Goal: Task Accomplishment & Management: Manage account settings

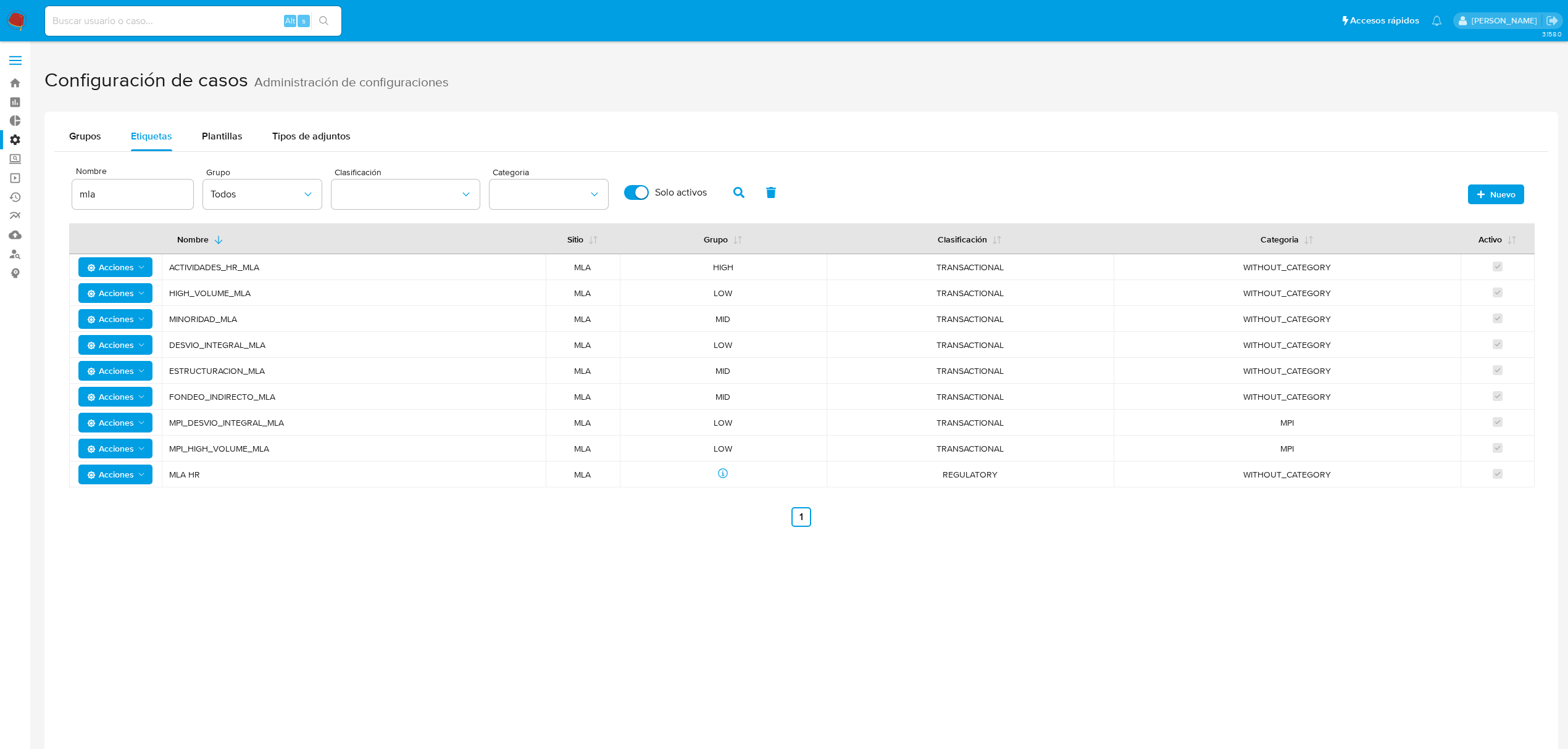
scroll to position [81, 0]
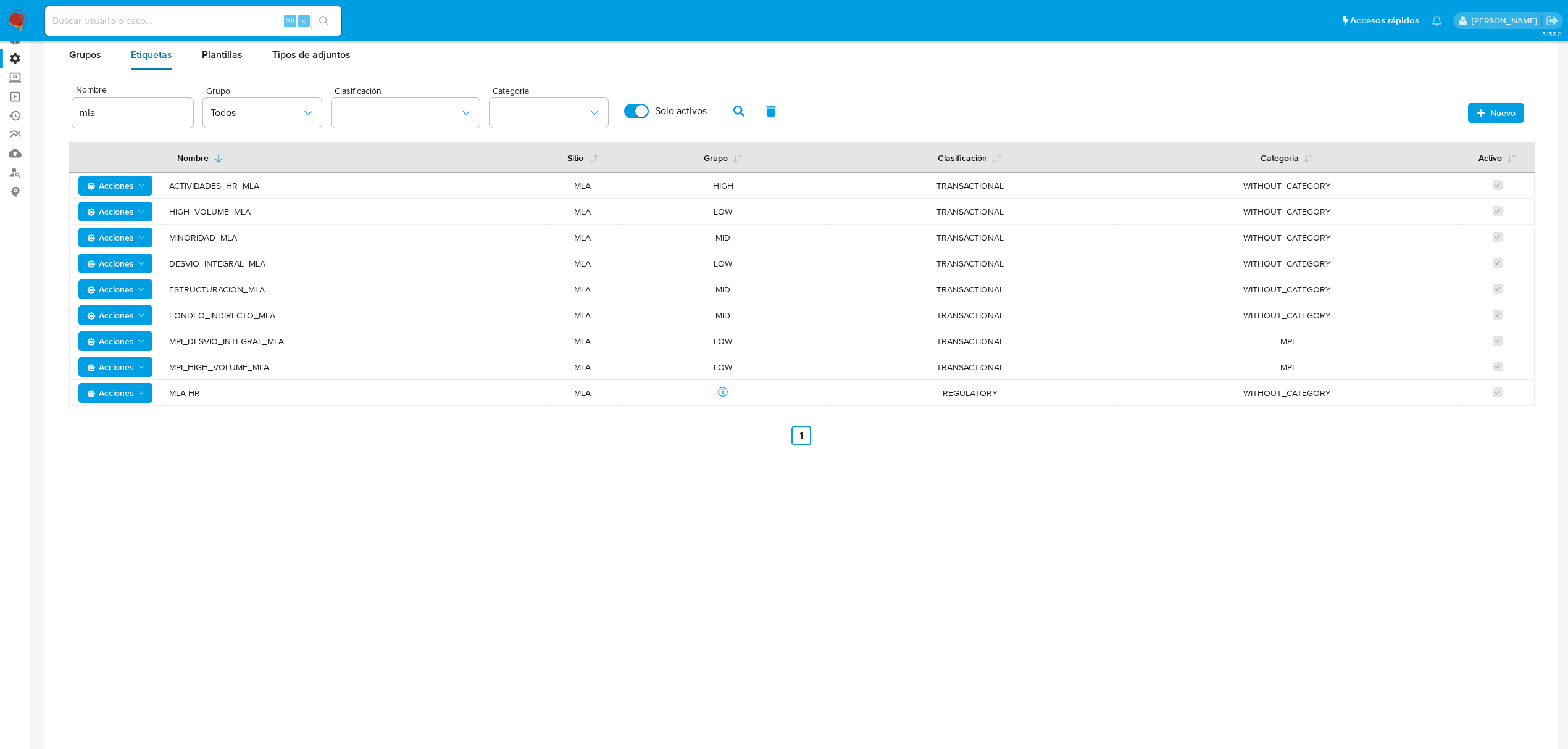
click at [166, 53] on span "Etiquetas" at bounding box center [151, 55] width 41 height 15
click at [241, 57] on span "Plantillas" at bounding box center [222, 55] width 41 height 15
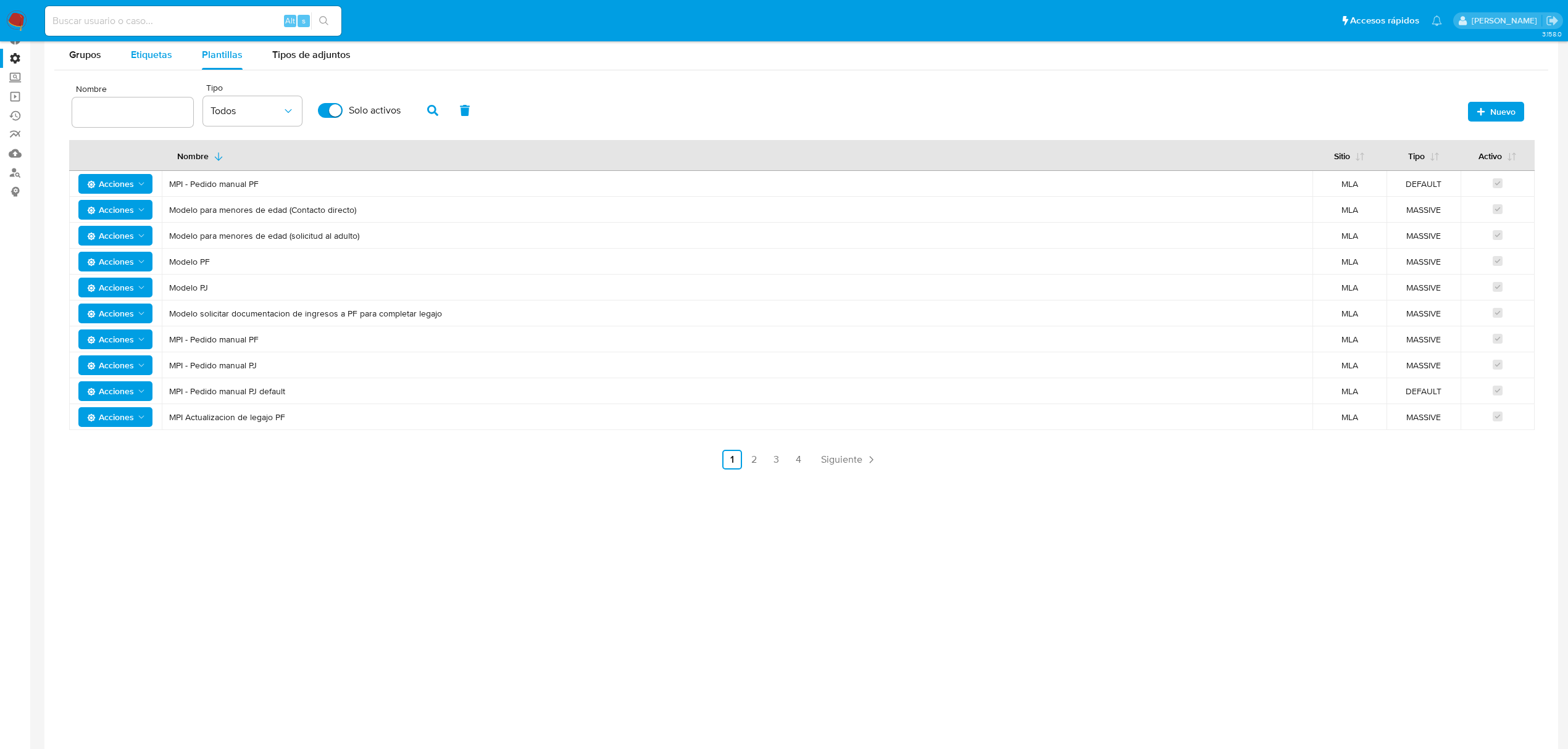
click at [152, 57] on span "Etiquetas" at bounding box center [151, 55] width 41 height 15
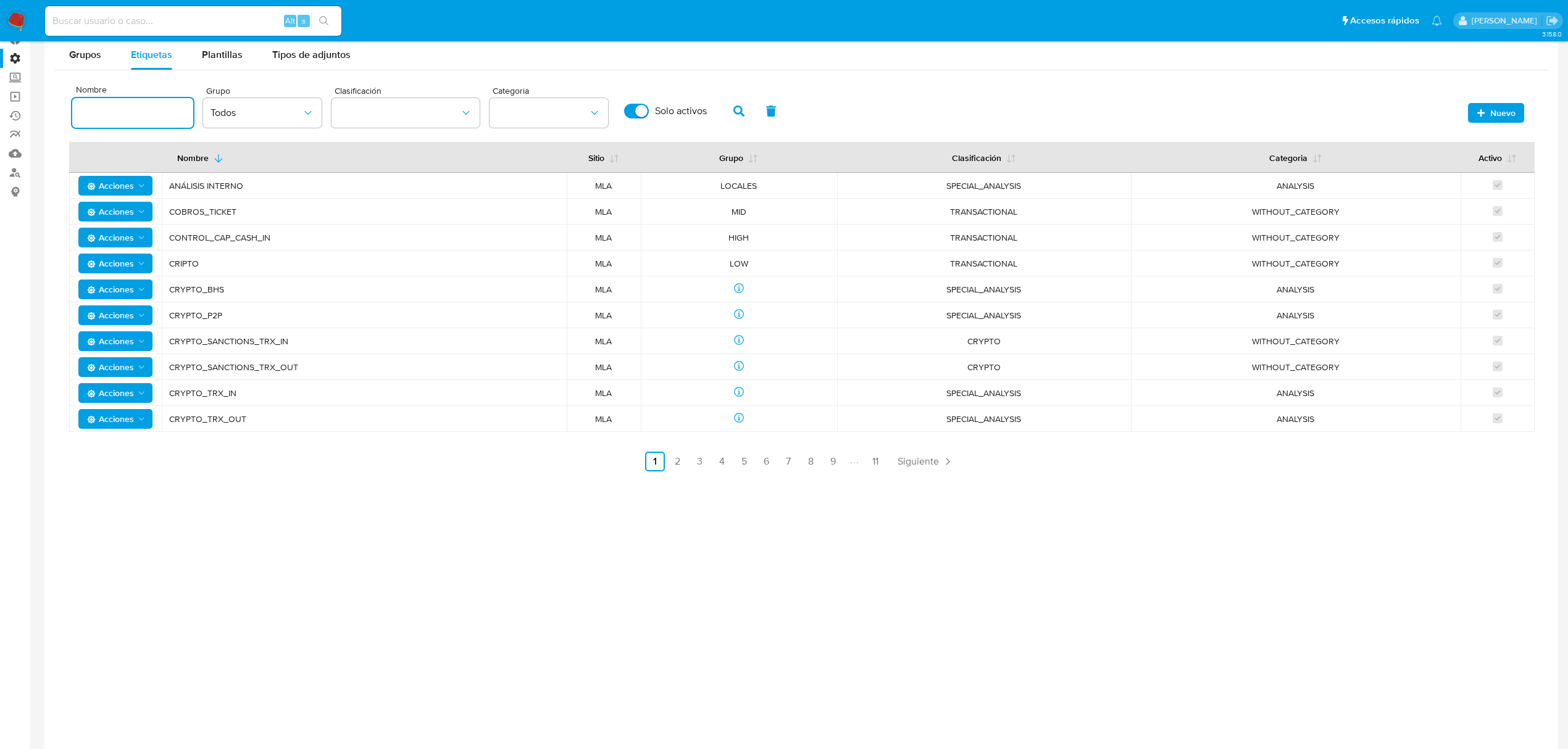
click at [129, 107] on input at bounding box center [132, 113] width 121 height 16
type input "mla"
click at [733, 106] on icon "button" at bounding box center [738, 111] width 11 height 11
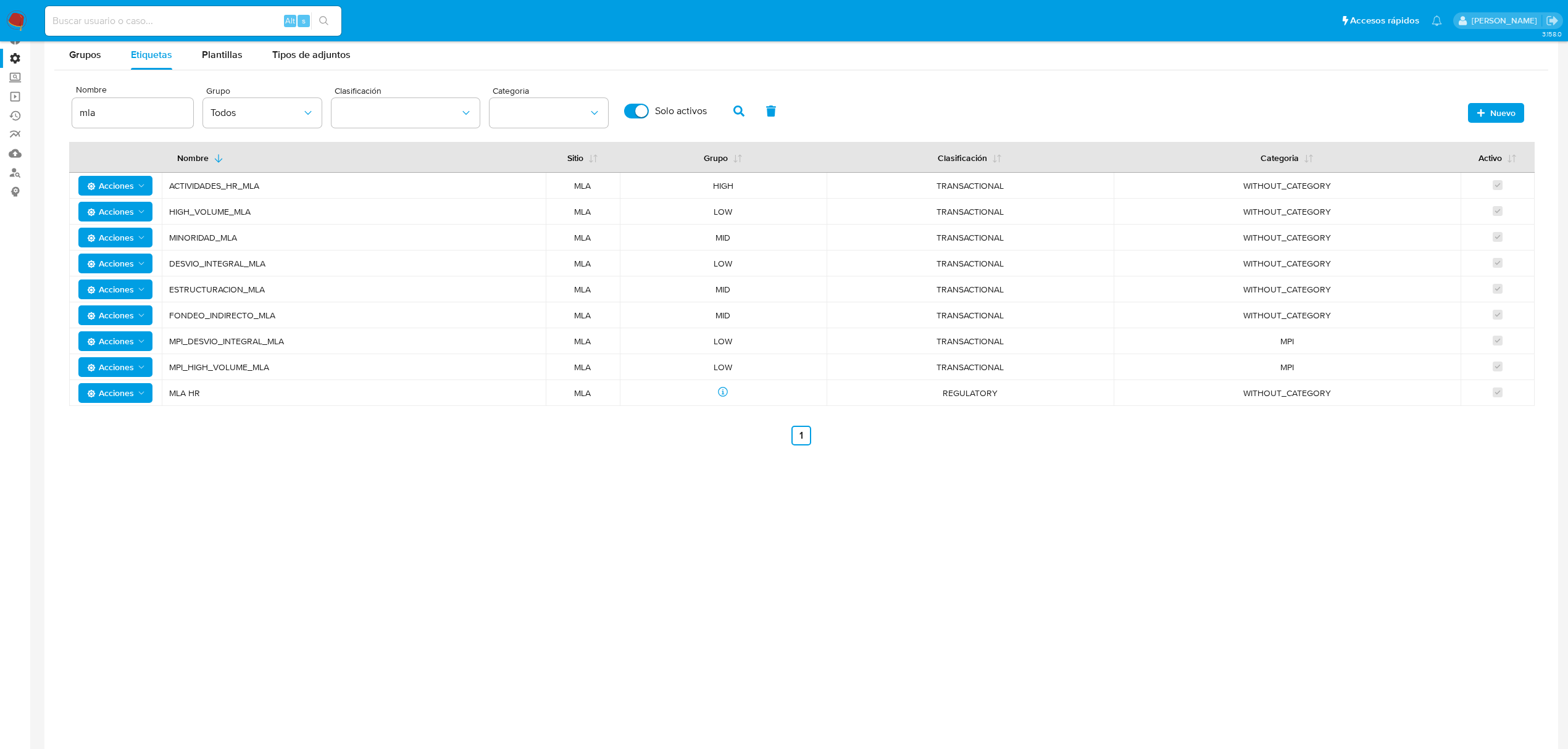
click at [178, 391] on span "MLA HR" at bounding box center [354, 393] width 369 height 11
click at [13, 17] on img at bounding box center [16, 21] width 21 height 21
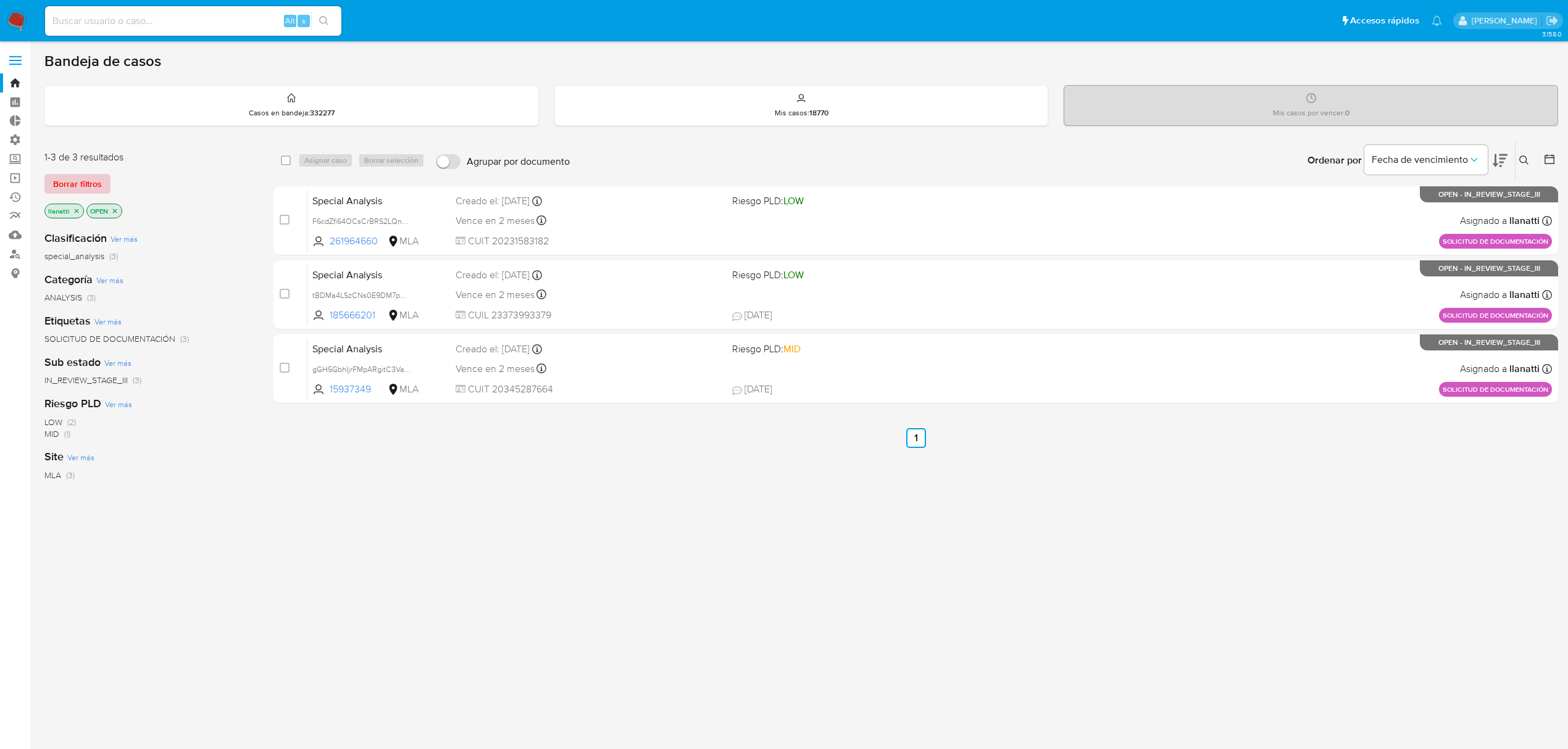
click at [79, 185] on span "Borrar filtros" at bounding box center [77, 183] width 48 height 17
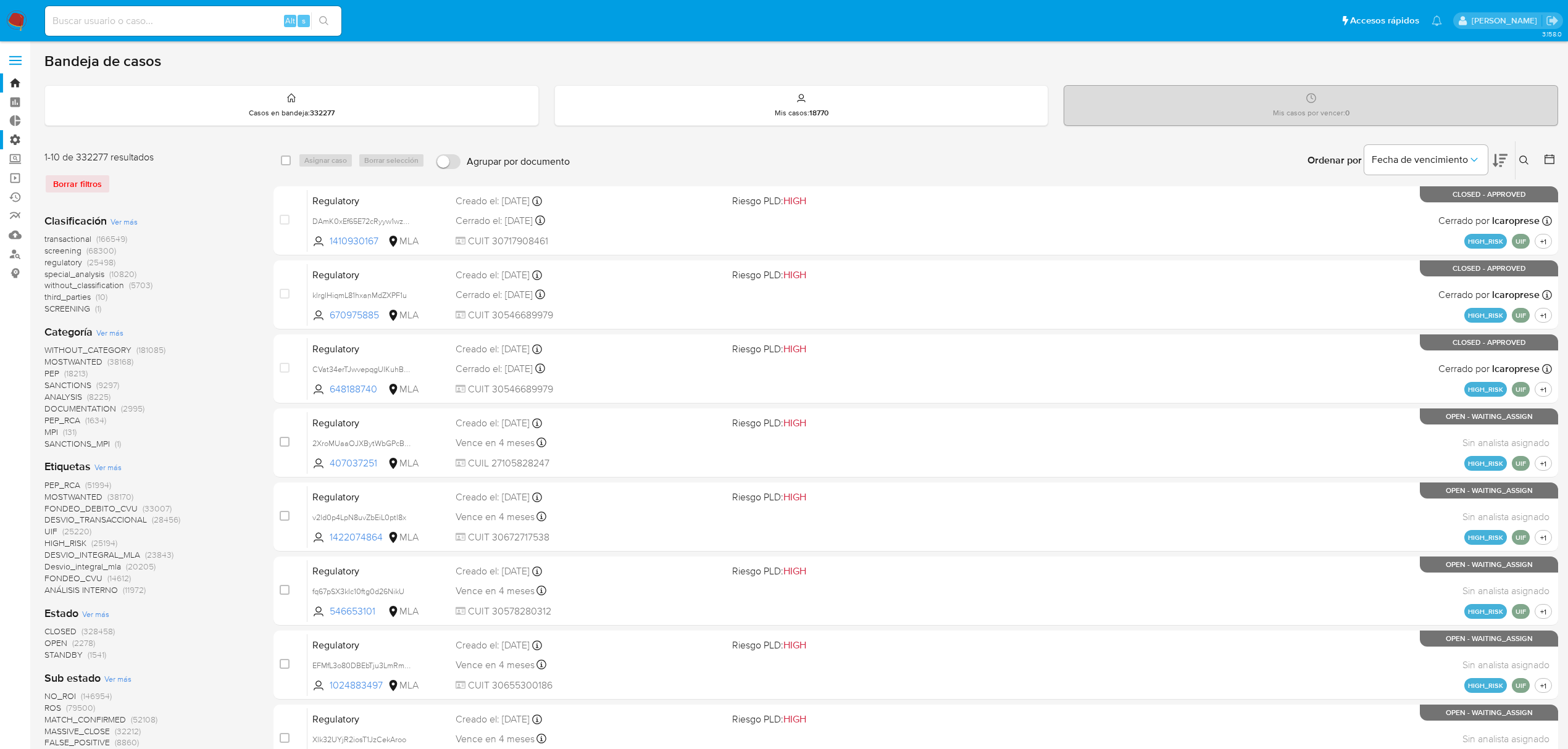
click at [14, 139] on label "Administración" at bounding box center [73, 139] width 147 height 19
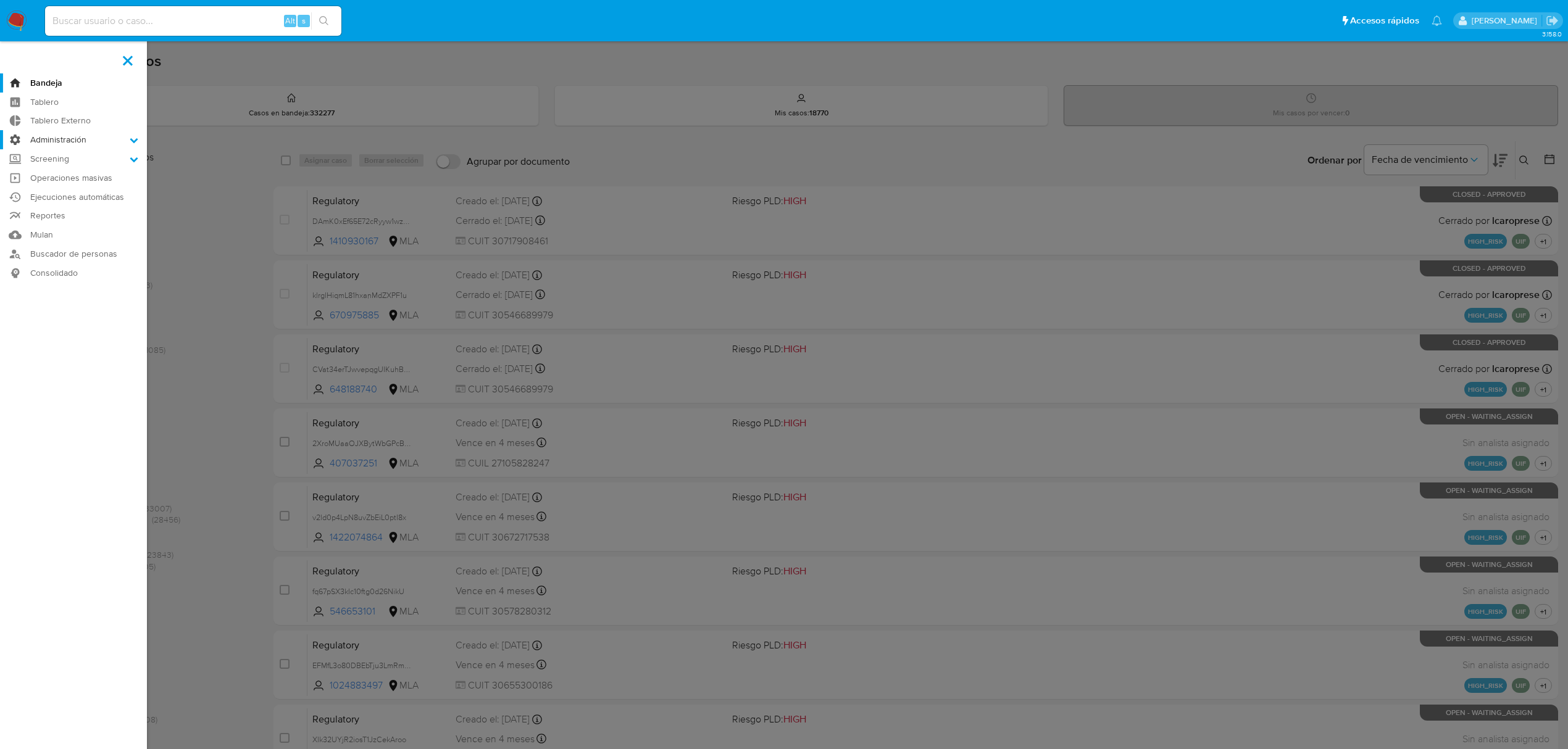
click at [0, 0] on input "Administración" at bounding box center [0, 0] width 0 height 0
click at [48, 156] on link "Reglas" at bounding box center [73, 157] width 147 height 15
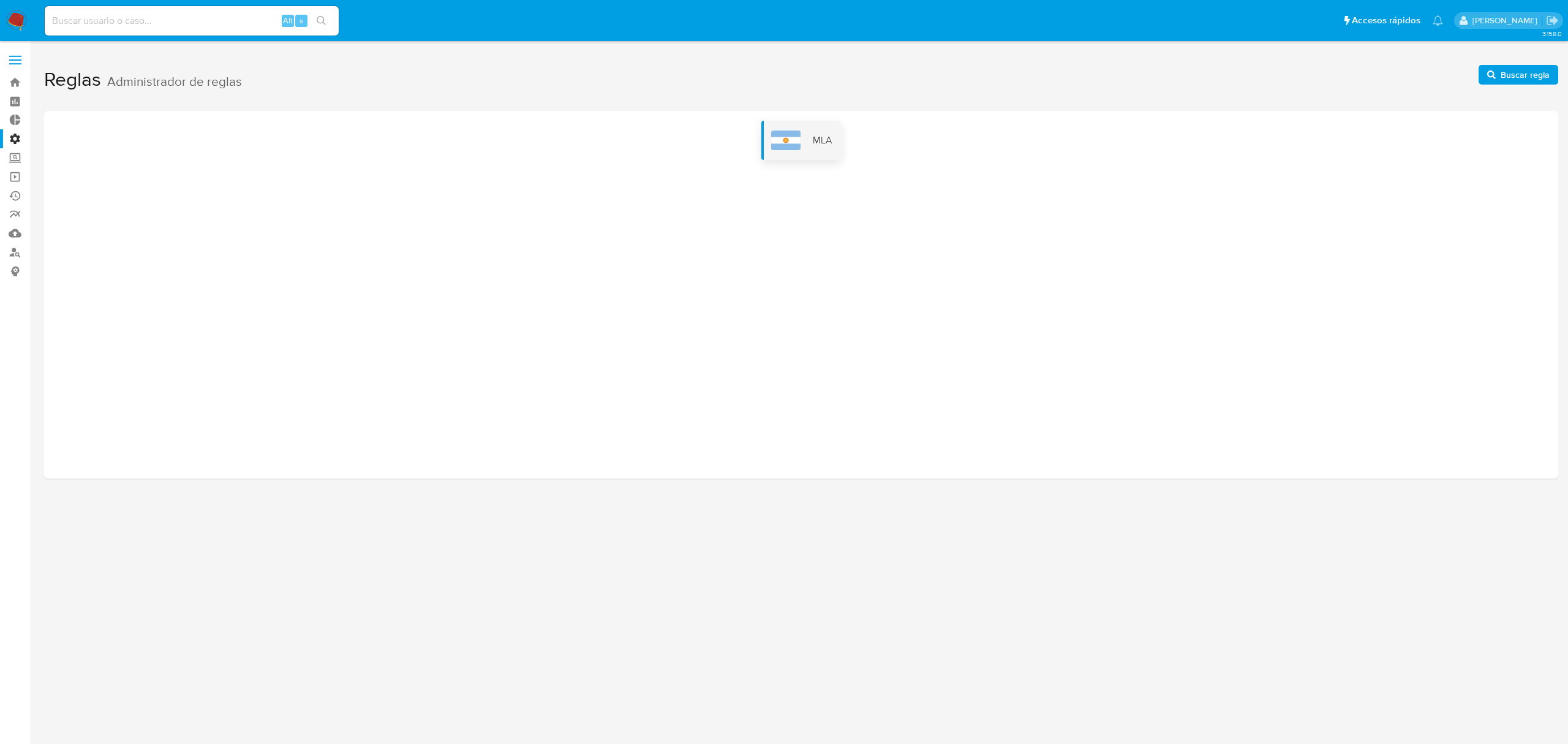
click at [807, 132] on div "MLA" at bounding box center [802, 139] width 81 height 39
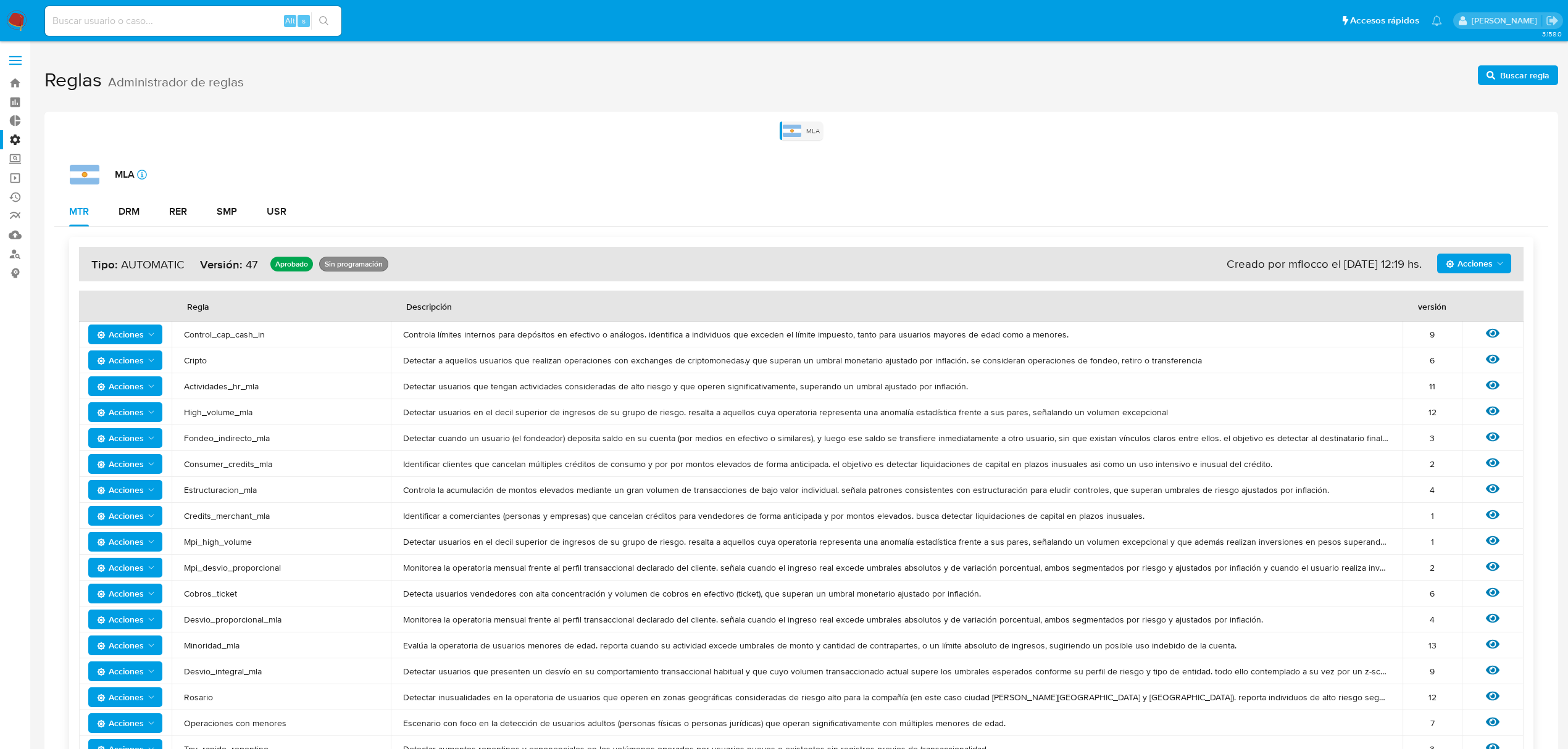
click at [13, 141] on label "Administración" at bounding box center [73, 139] width 147 height 19
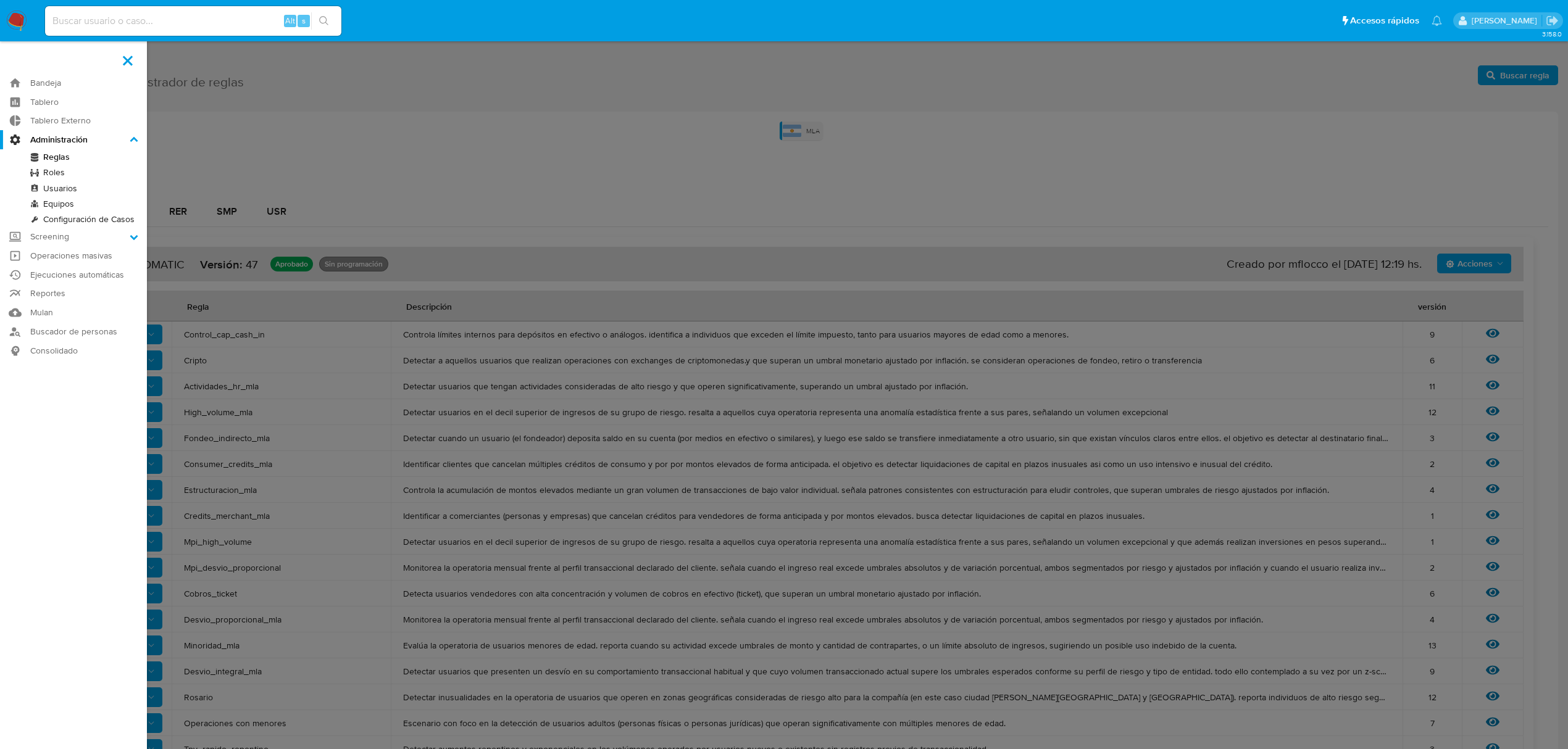
click at [0, 0] on input "Administración" at bounding box center [0, 0] width 0 height 0
click at [63, 218] on link "Configuración de Casos" at bounding box center [73, 219] width 147 height 15
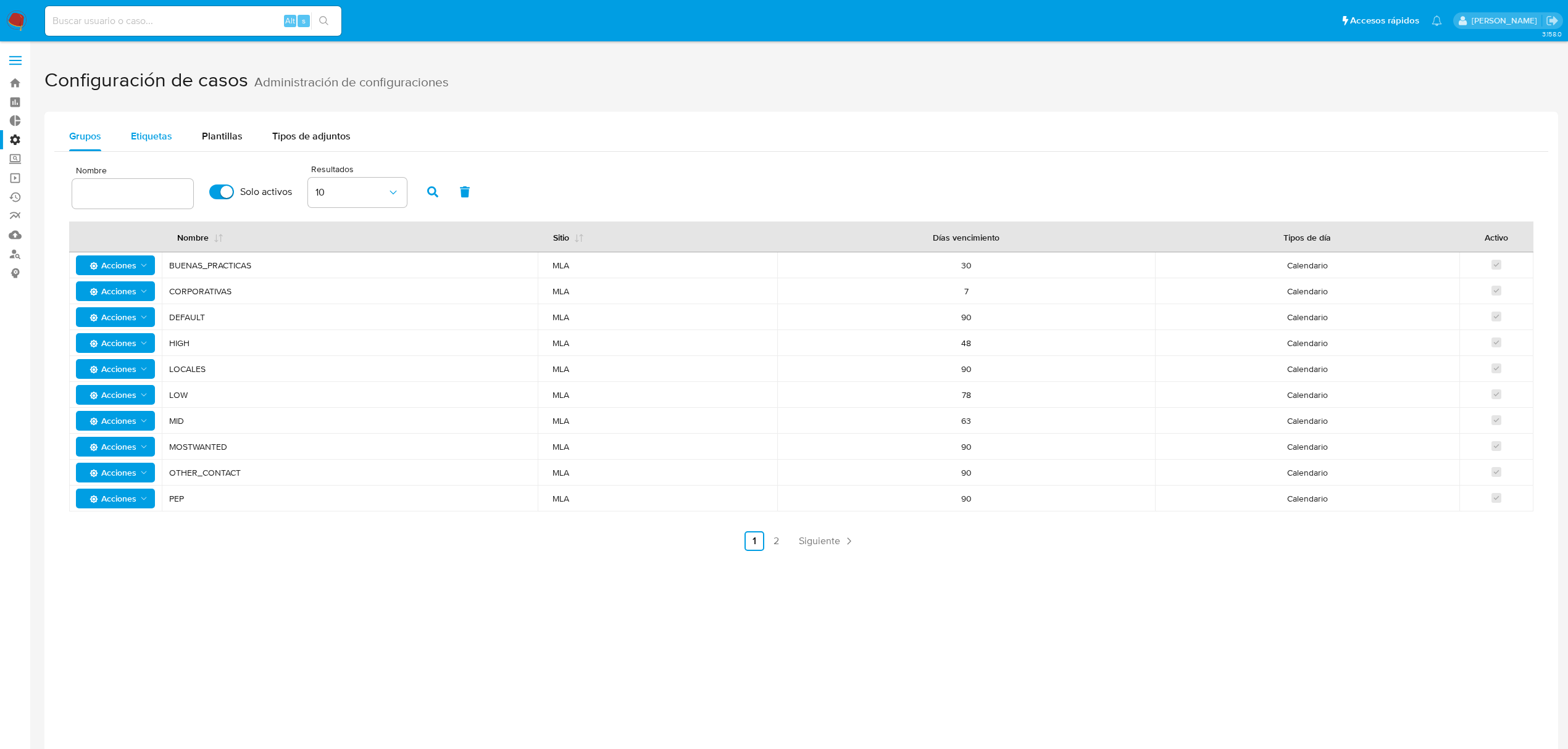
click at [137, 135] on span "Etiquetas" at bounding box center [151, 137] width 41 height 15
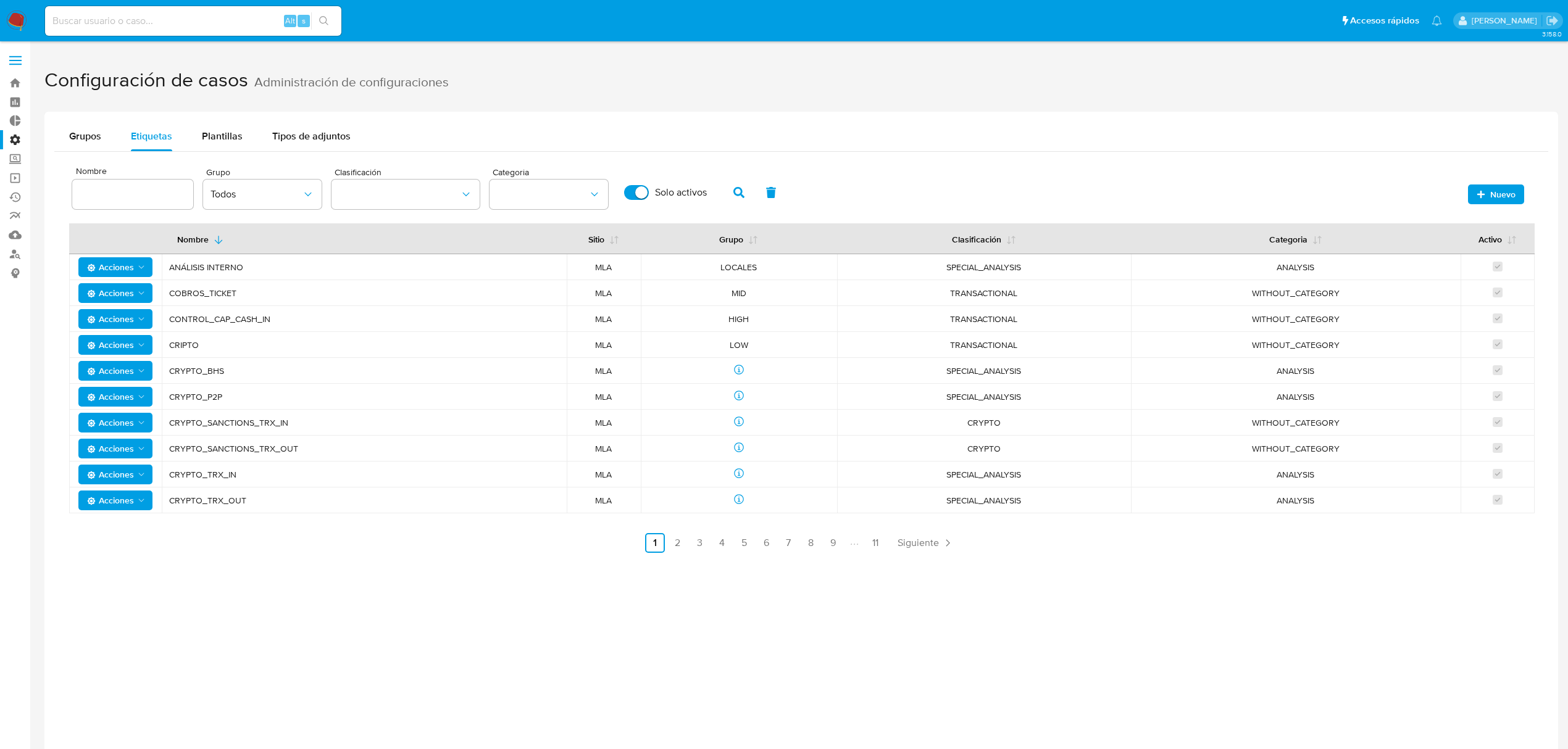
click at [116, 201] on input at bounding box center [132, 194] width 121 height 16
type input "mla"
click at [748, 189] on button "button" at bounding box center [738, 192] width 32 height 30
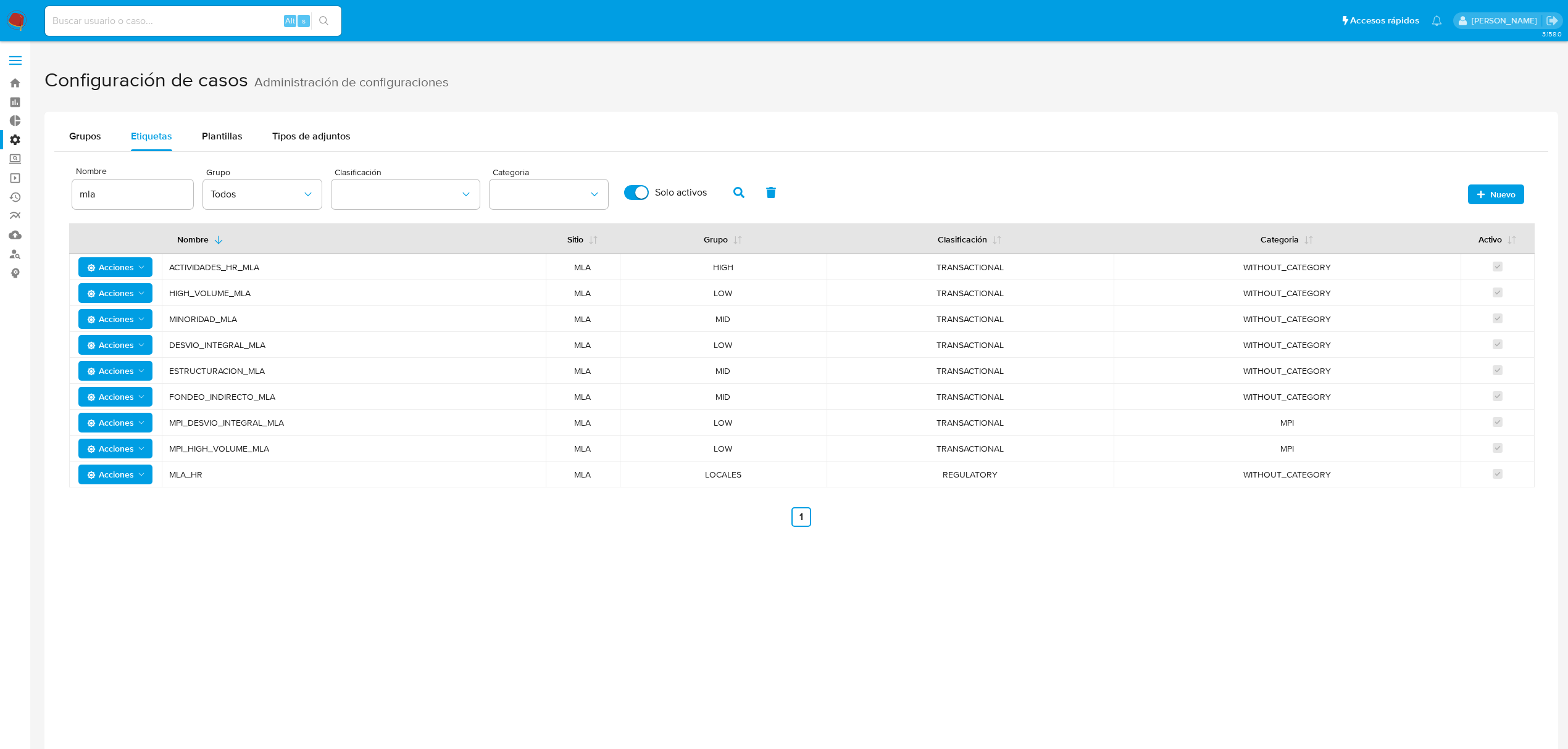
click at [638, 190] on input "Solo activos" at bounding box center [636, 192] width 25 height 15
click at [738, 200] on span "button" at bounding box center [738, 192] width 11 height 21
click at [140, 502] on icon "Acciones" at bounding box center [141, 500] width 10 height 10
click at [280, 534] on ul "Anterior 1 Siguiente" at bounding box center [801, 543] width 1464 height 20
click at [132, 477] on span "Acciones" at bounding box center [109, 475] width 46 height 20
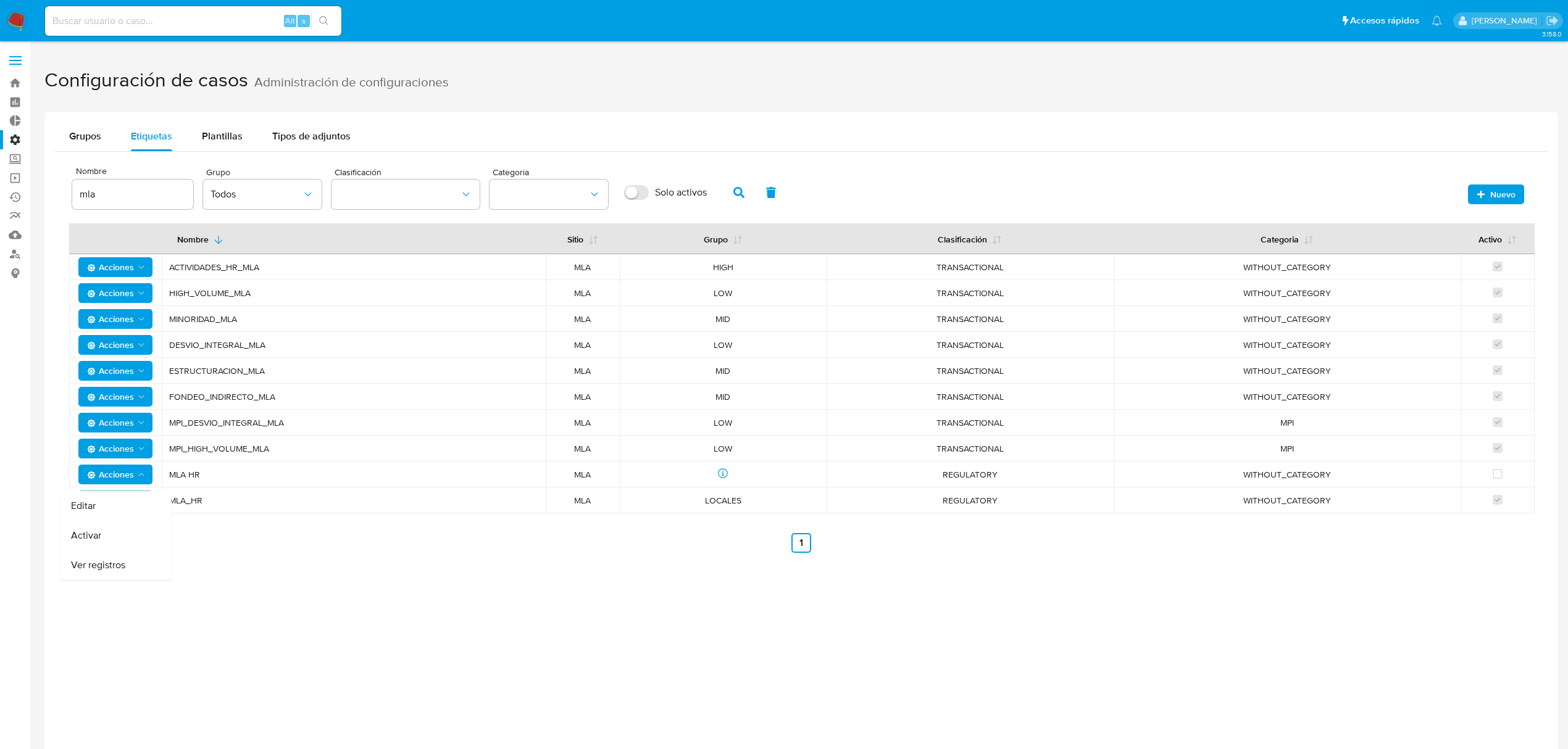
click at [328, 529] on div "Nombre mla Sitio MLA Grupo Todos Clasificación Categoria Solo activos Nuevo Nom…" at bounding box center [801, 356] width 1464 height 391
click at [645, 190] on input "Solo activos" at bounding box center [636, 192] width 25 height 15
click at [741, 196] on icon "button" at bounding box center [738, 192] width 11 height 11
click at [633, 191] on input "Solo activos" at bounding box center [636, 192] width 25 height 15
checkbox input "false"
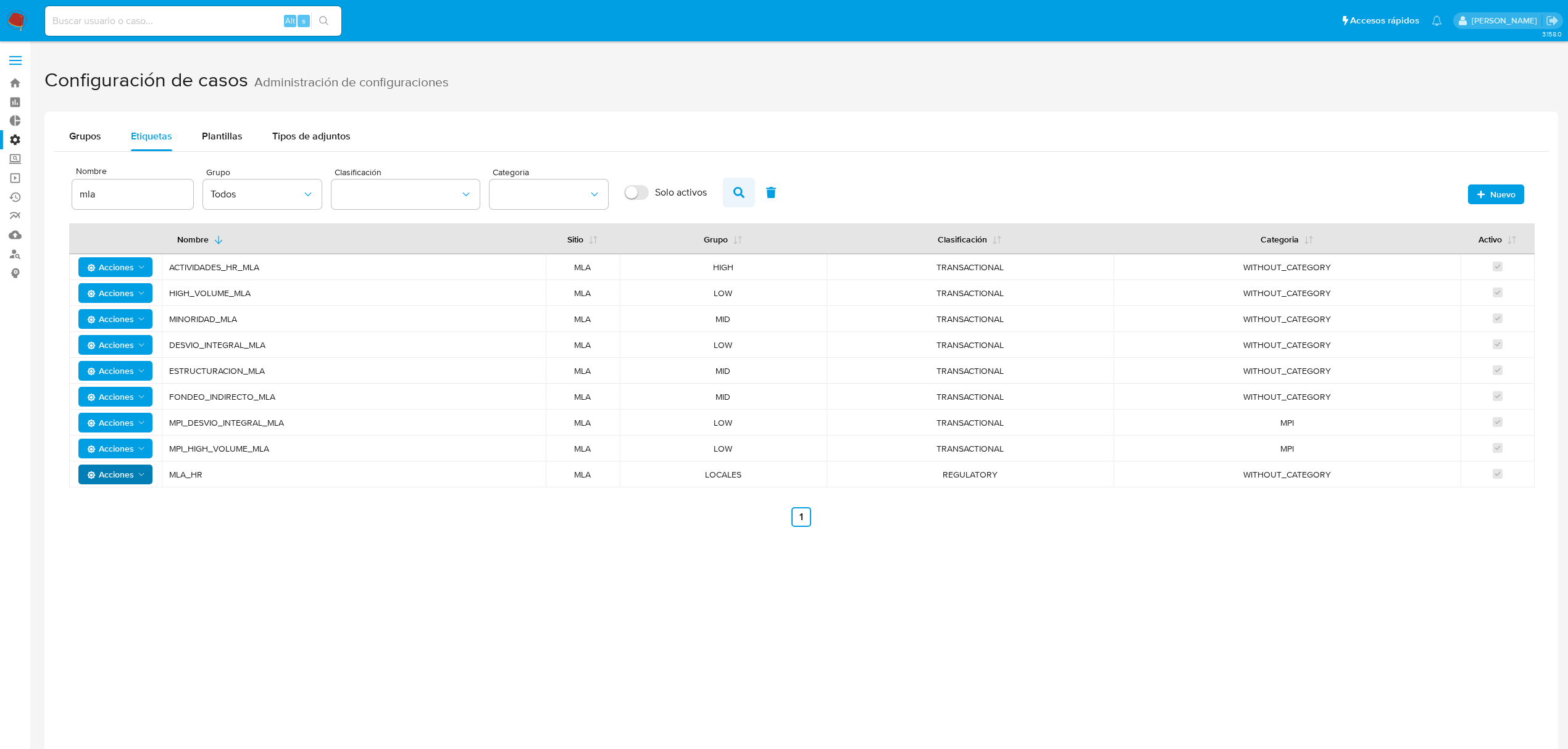
click at [735, 191] on icon "button" at bounding box center [738, 192] width 11 height 11
click at [112, 467] on span "Acciones" at bounding box center [109, 475] width 46 height 20
click at [97, 502] on button "Editar" at bounding box center [116, 506] width 111 height 30
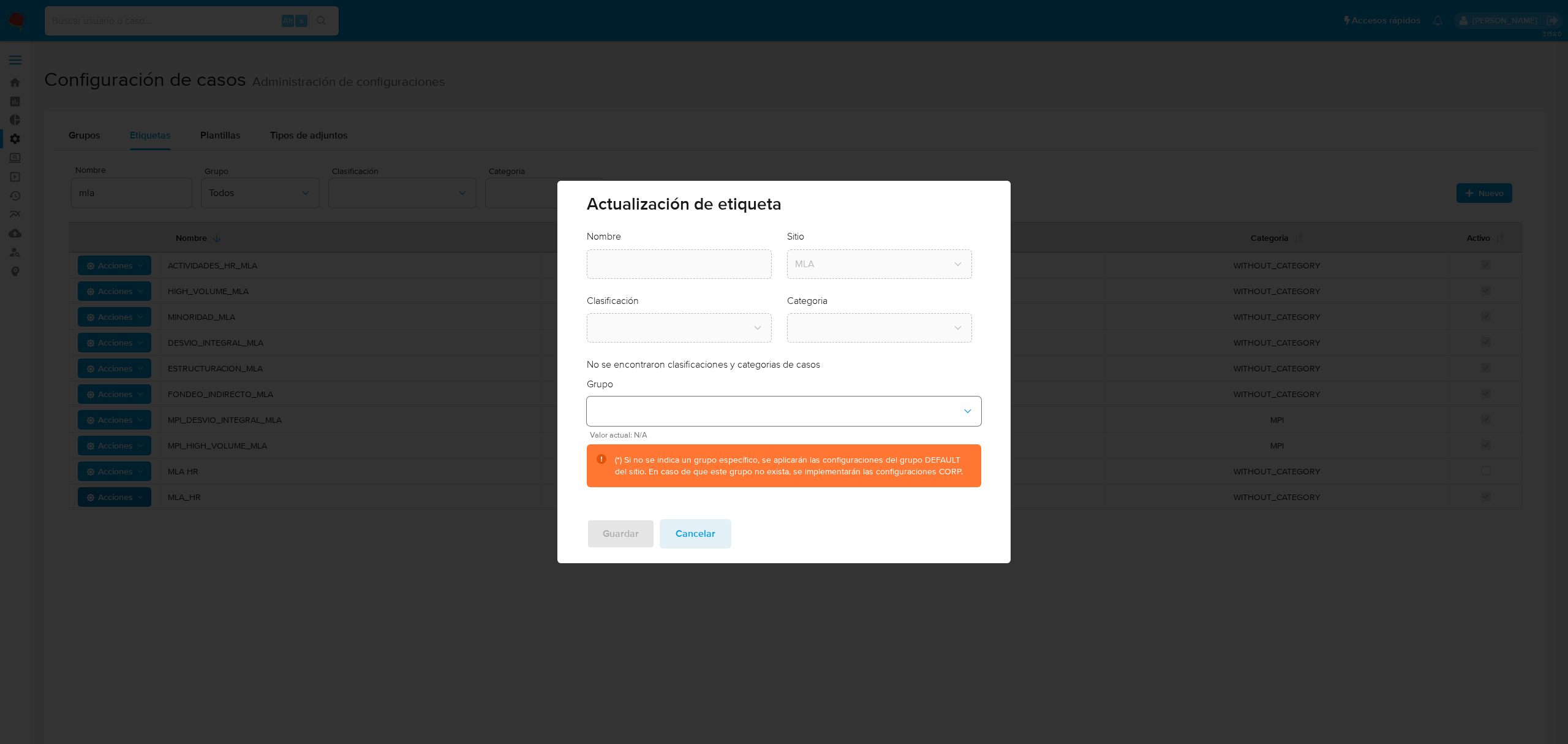
type input "MLA HR"
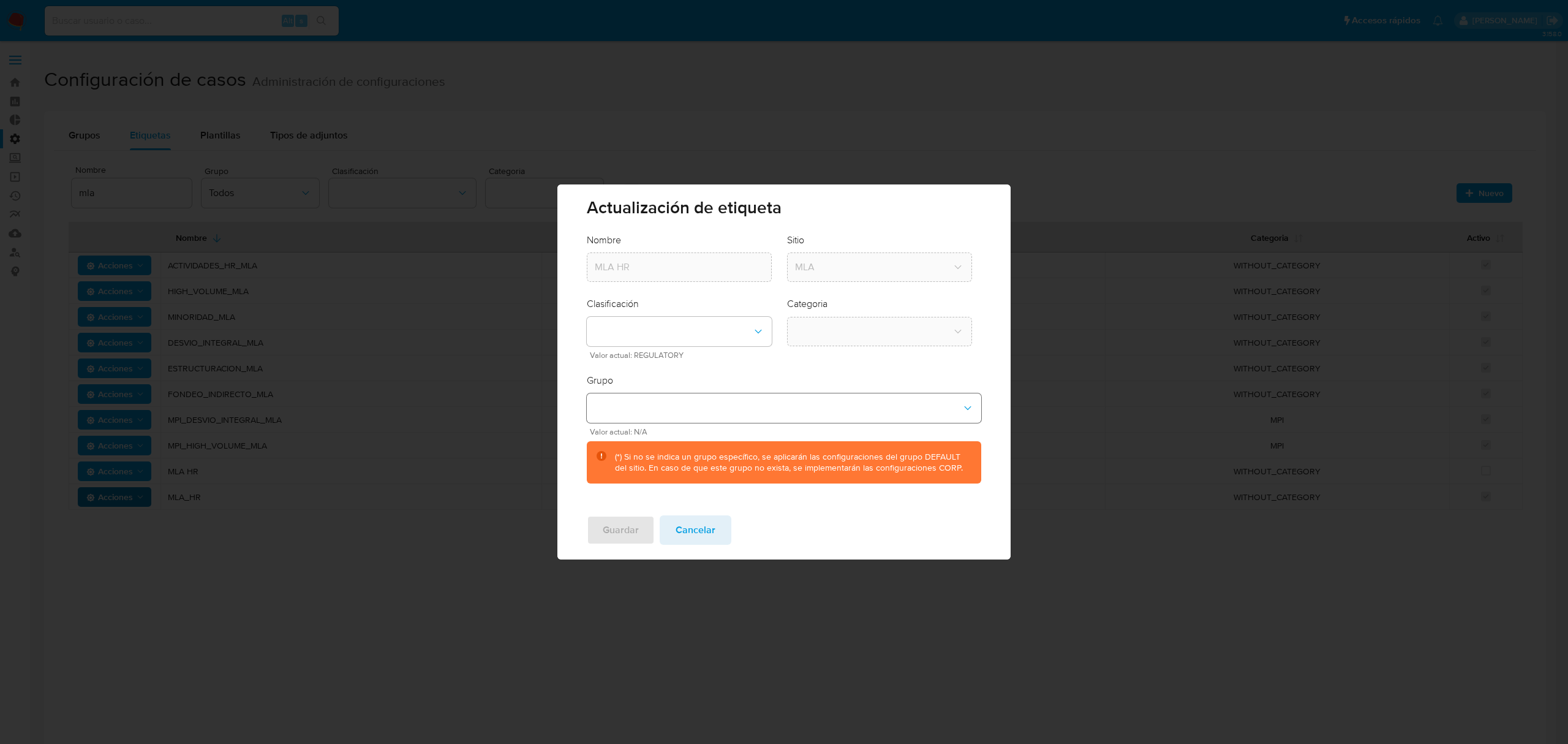
click at [698, 416] on button "group-dropdown" at bounding box center [784, 408] width 394 height 30
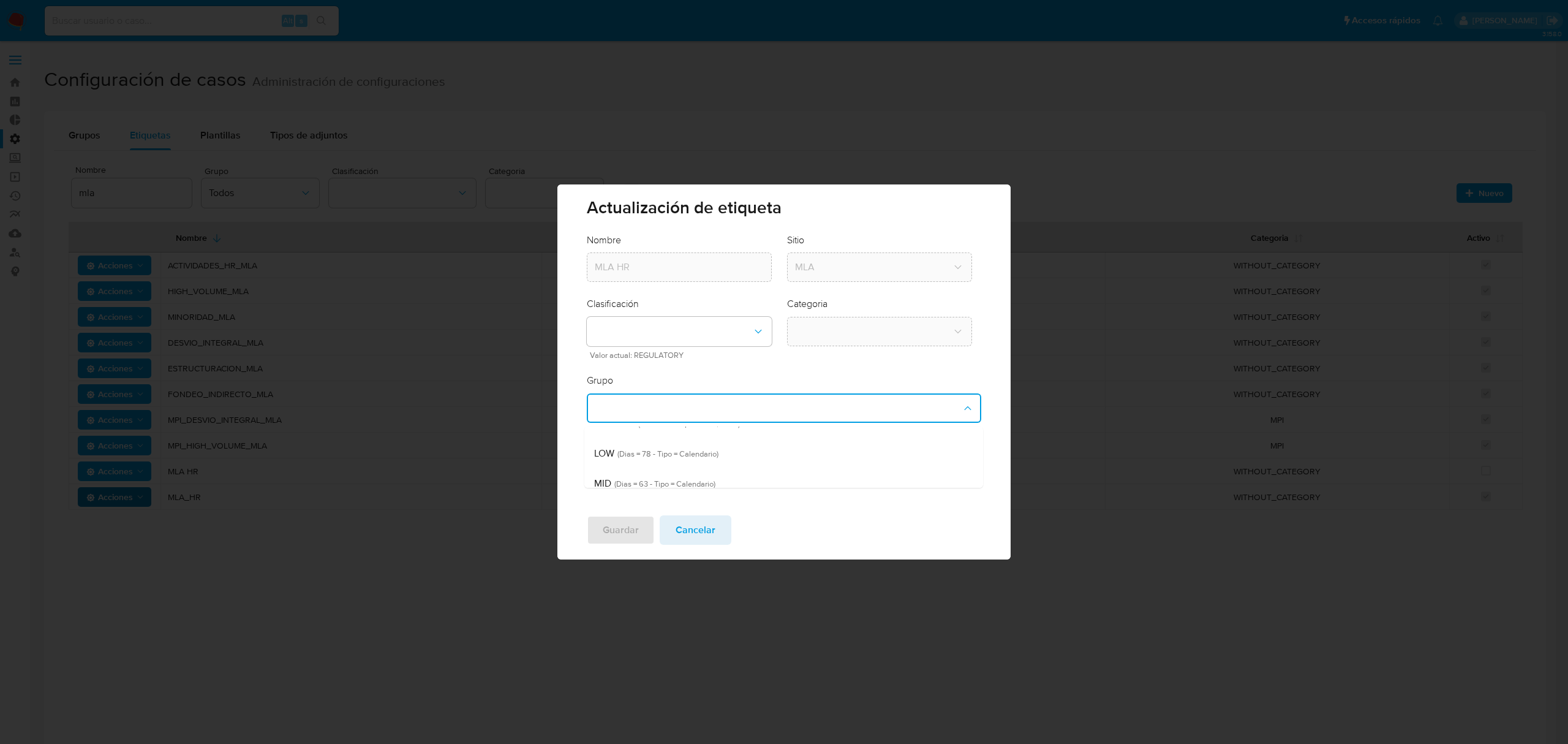
scroll to position [81, 0]
click at [737, 452] on span "(Dias = 90 - Tipo = Calendario)" at bounding box center [688, 450] width 105 height 12
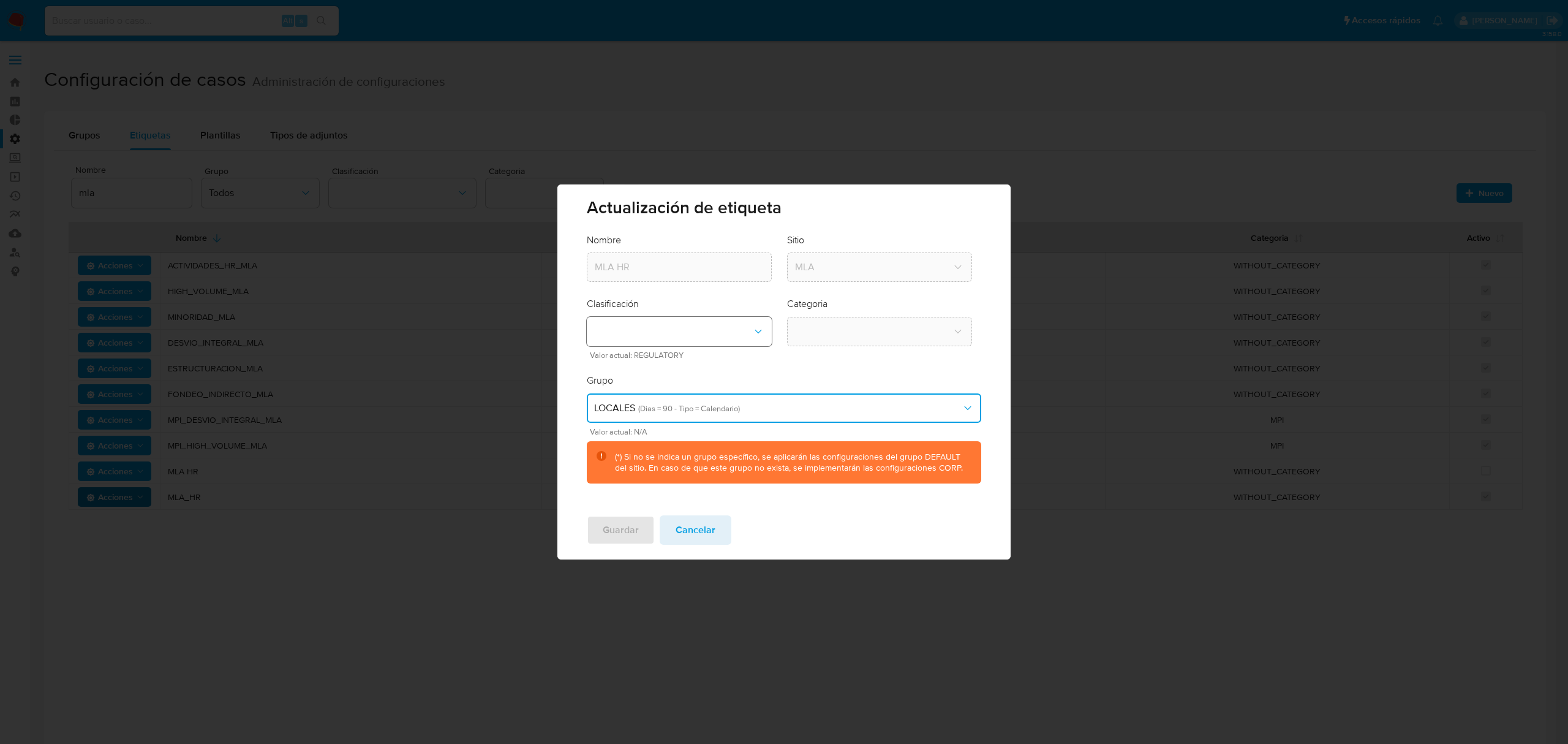
click at [694, 331] on button "classification-dropdown" at bounding box center [679, 331] width 185 height 30
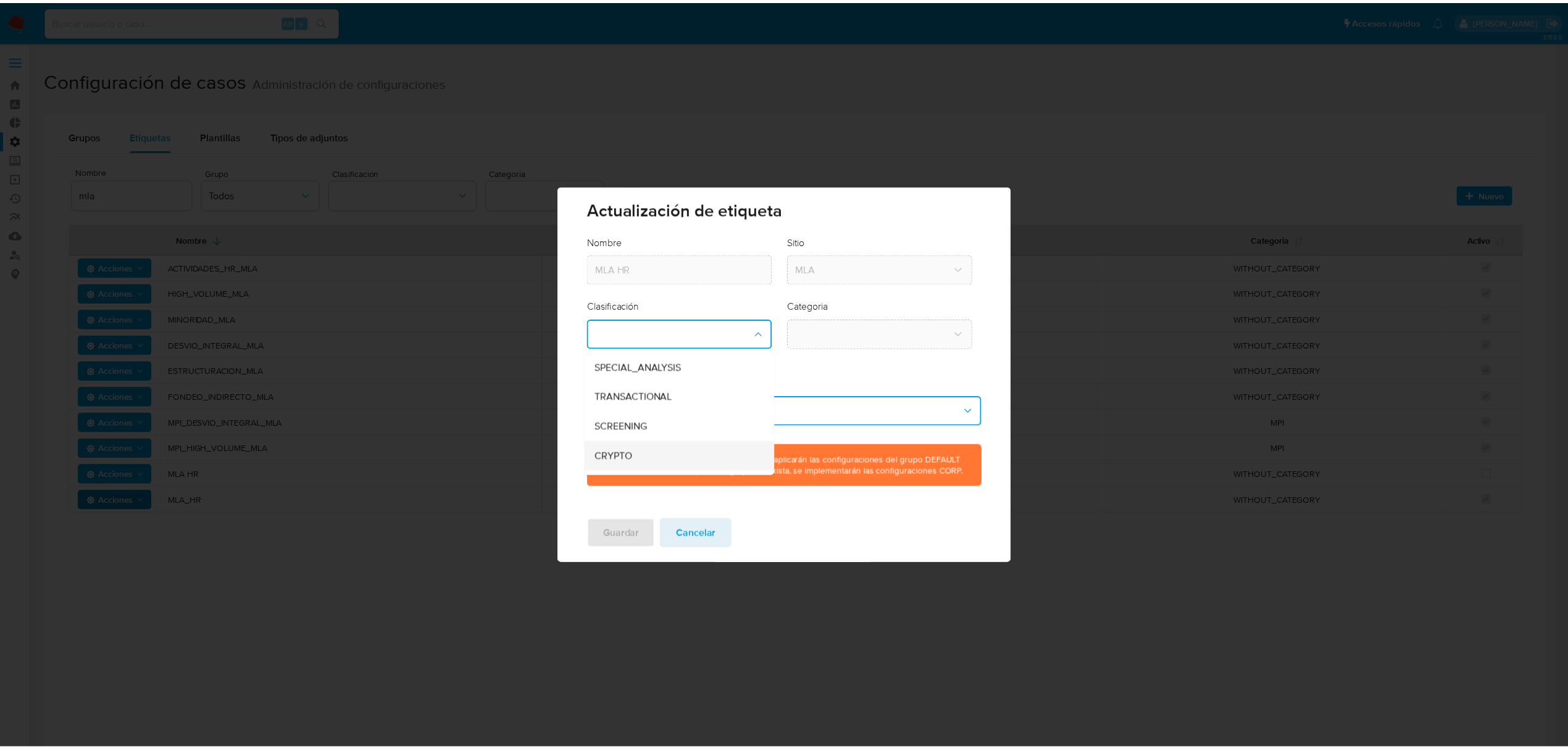
scroll to position [55, 0]
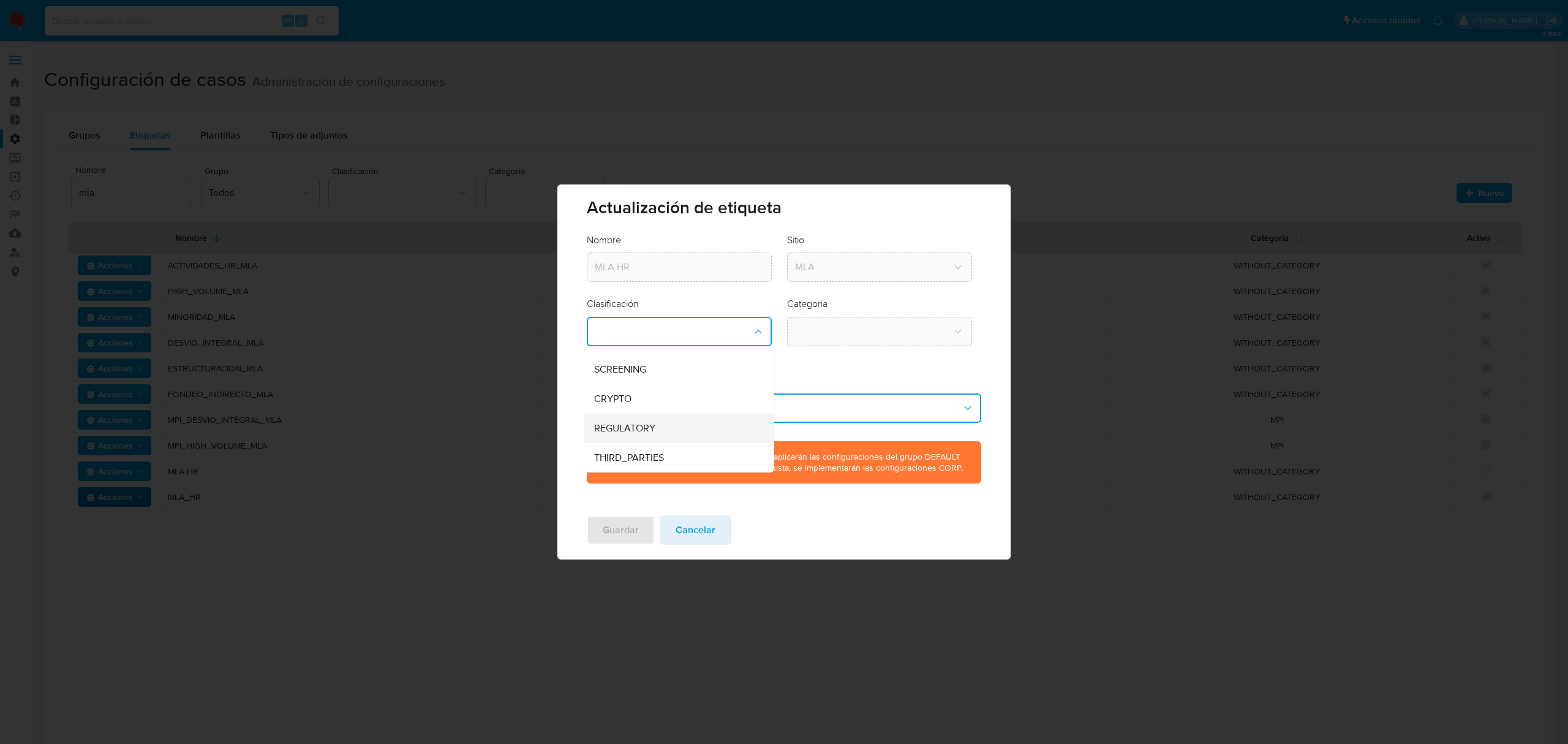
click at [670, 428] on div "REGULATORY" at bounding box center [676, 428] width 163 height 30
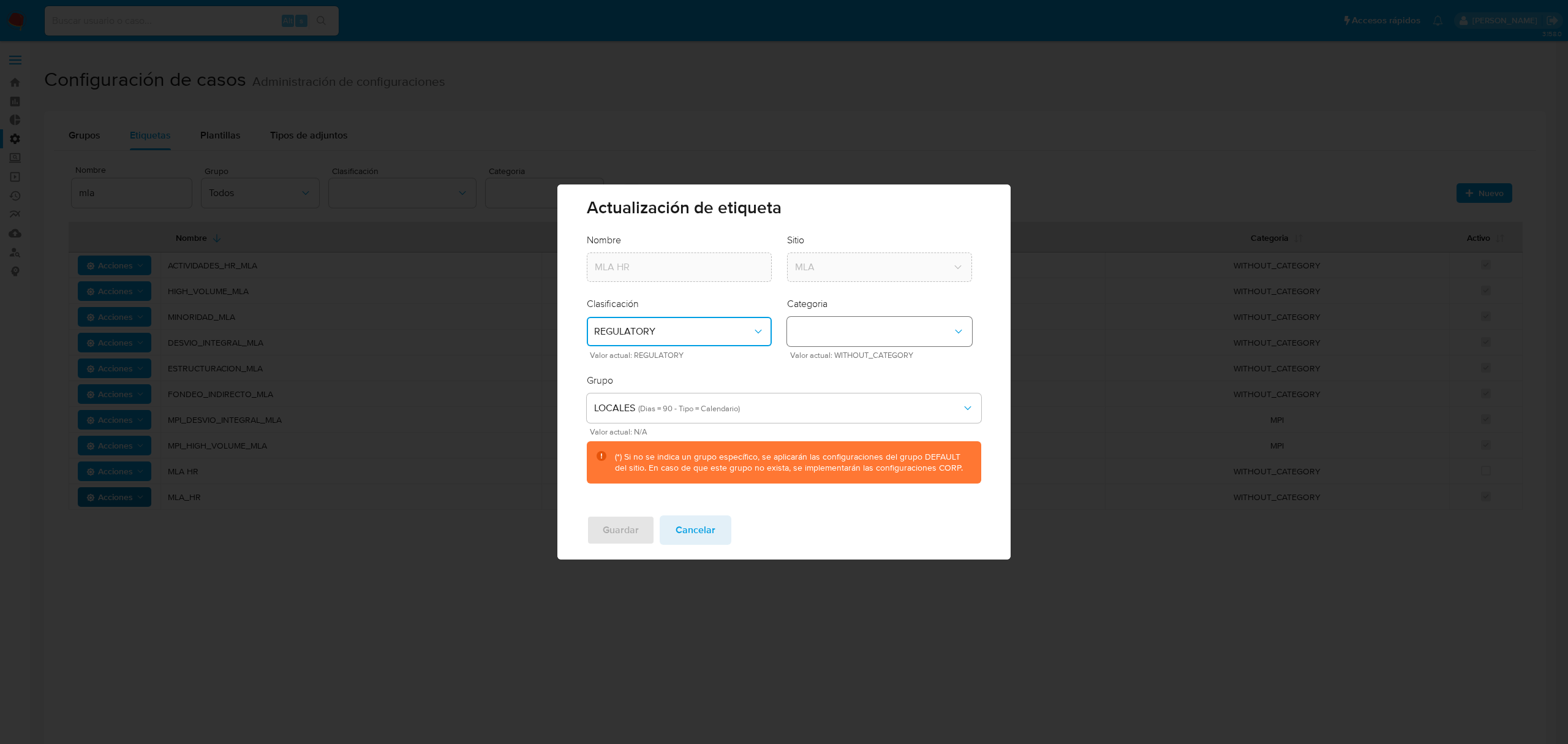
click at [854, 329] on button "category-dropdown" at bounding box center [879, 331] width 185 height 30
click at [862, 364] on span "WITHOUT_CATEGORY" at bounding box center [843, 365] width 99 height 13
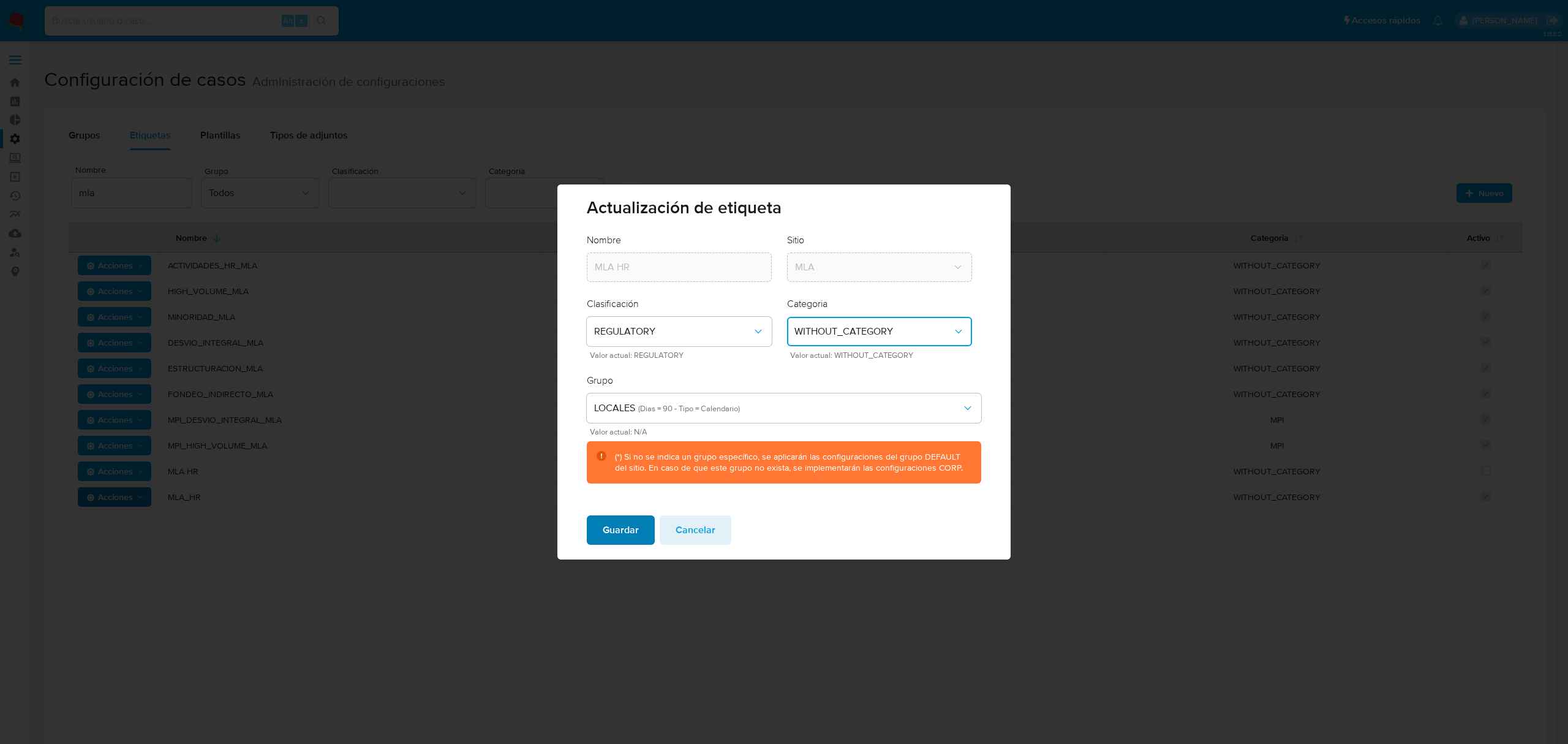
click at [618, 535] on span "Guardar" at bounding box center [621, 530] width 36 height 27
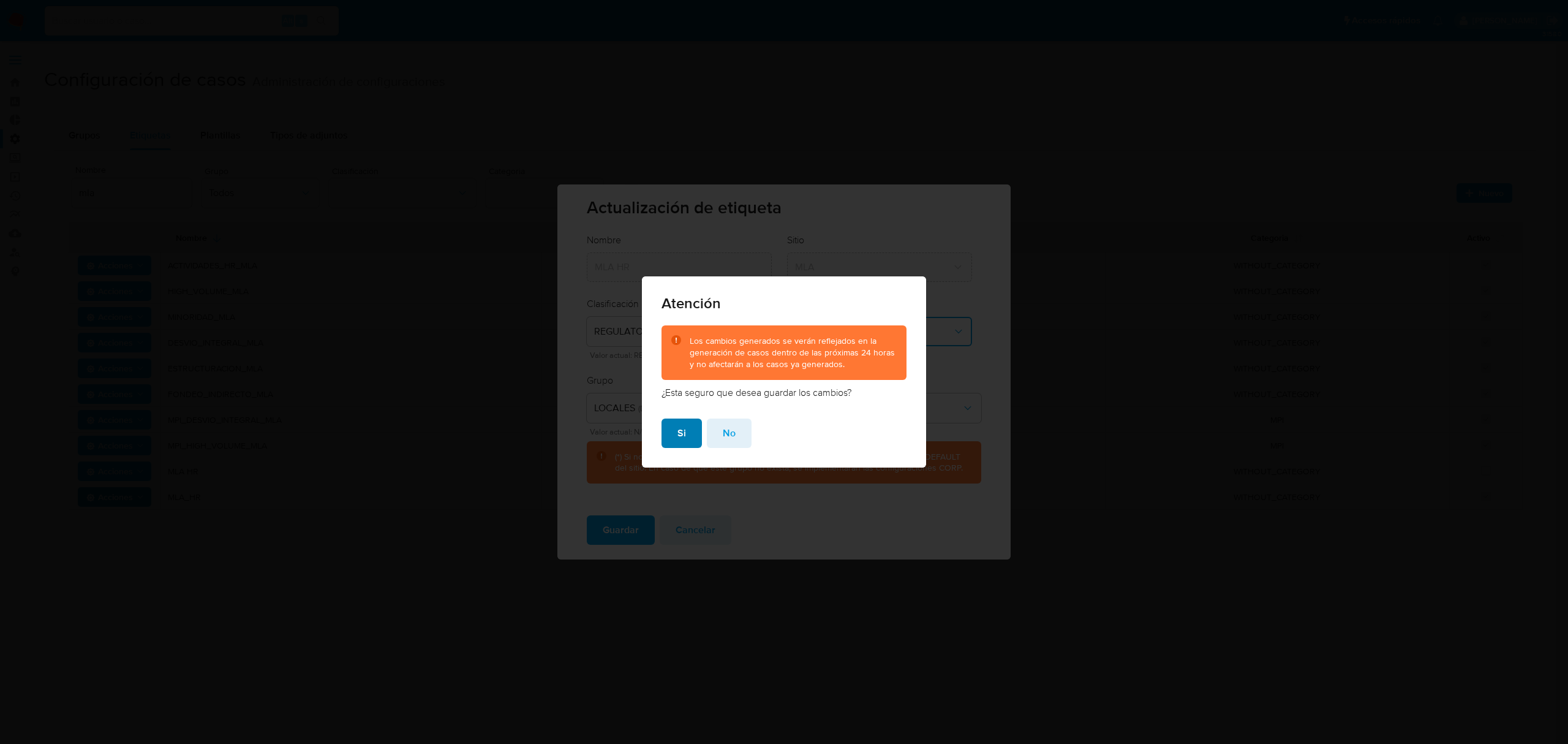
click at [680, 429] on span "Si" at bounding box center [681, 434] width 8 height 27
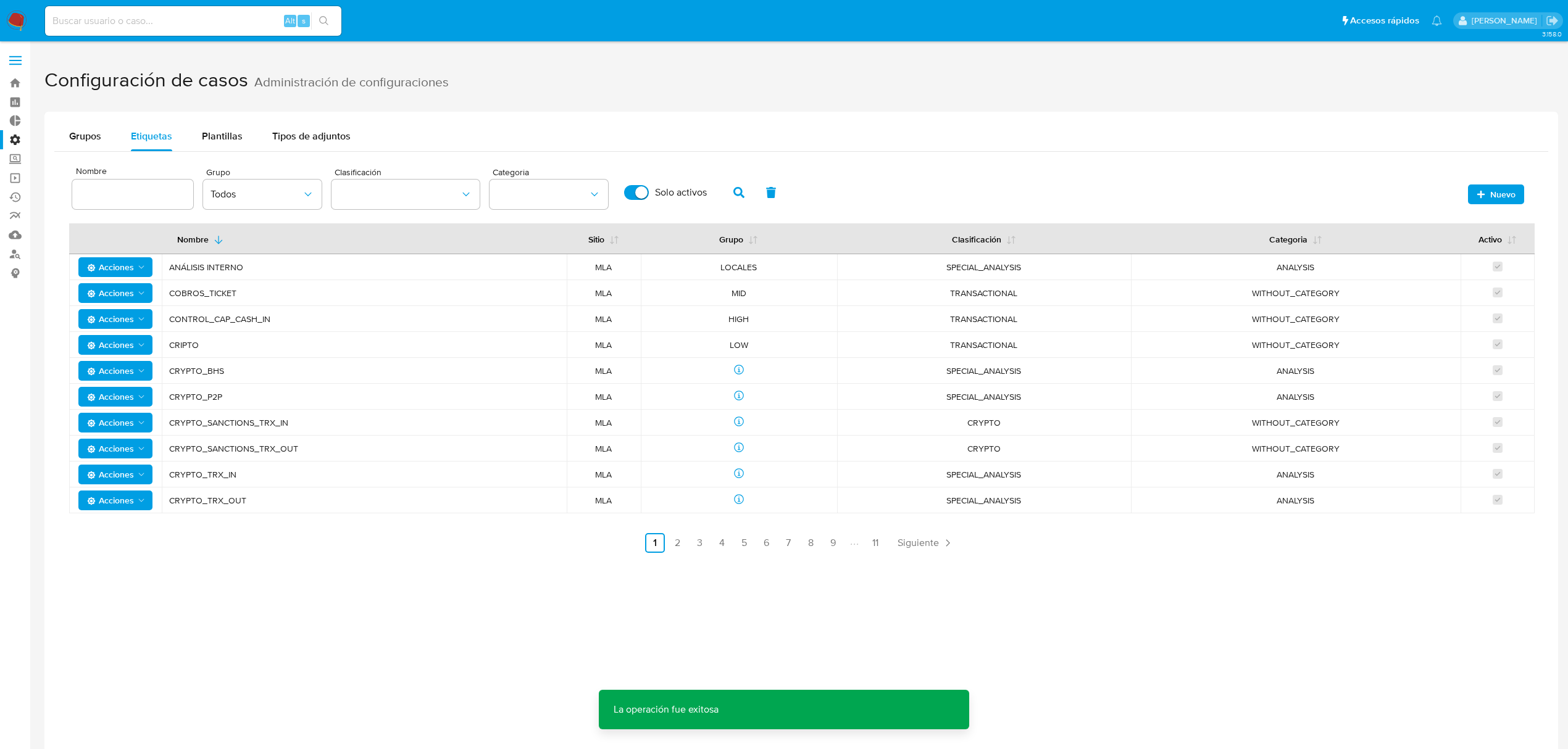
click at [129, 191] on input at bounding box center [132, 194] width 121 height 16
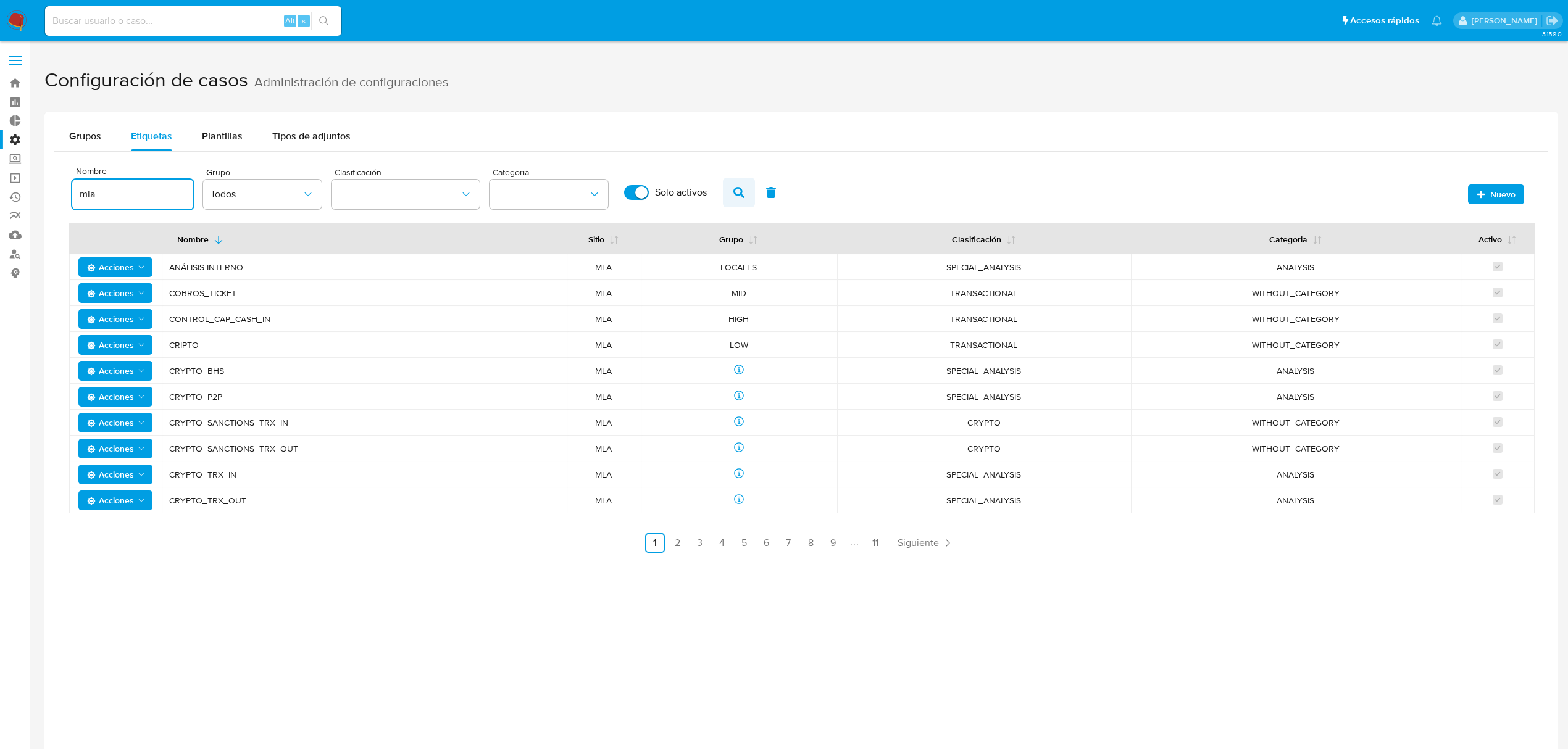
type input "mla"
click at [729, 191] on button "button" at bounding box center [738, 192] width 32 height 30
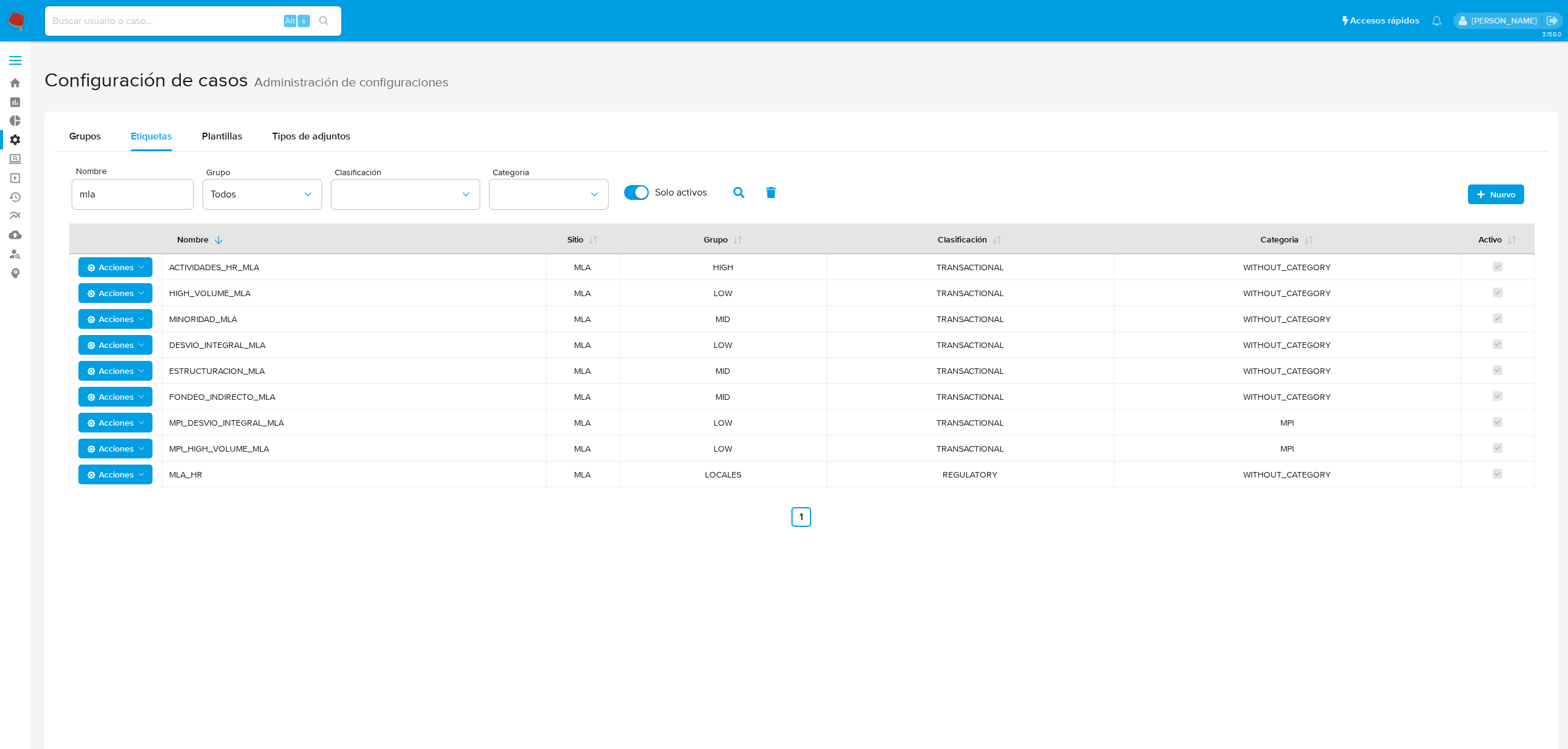
click at [633, 192] on input "Solo activos" at bounding box center [636, 192] width 25 height 15
checkbox input "false"
click at [744, 192] on icon "button" at bounding box center [738, 192] width 11 height 11
